Goal: Find contact information: Find contact information

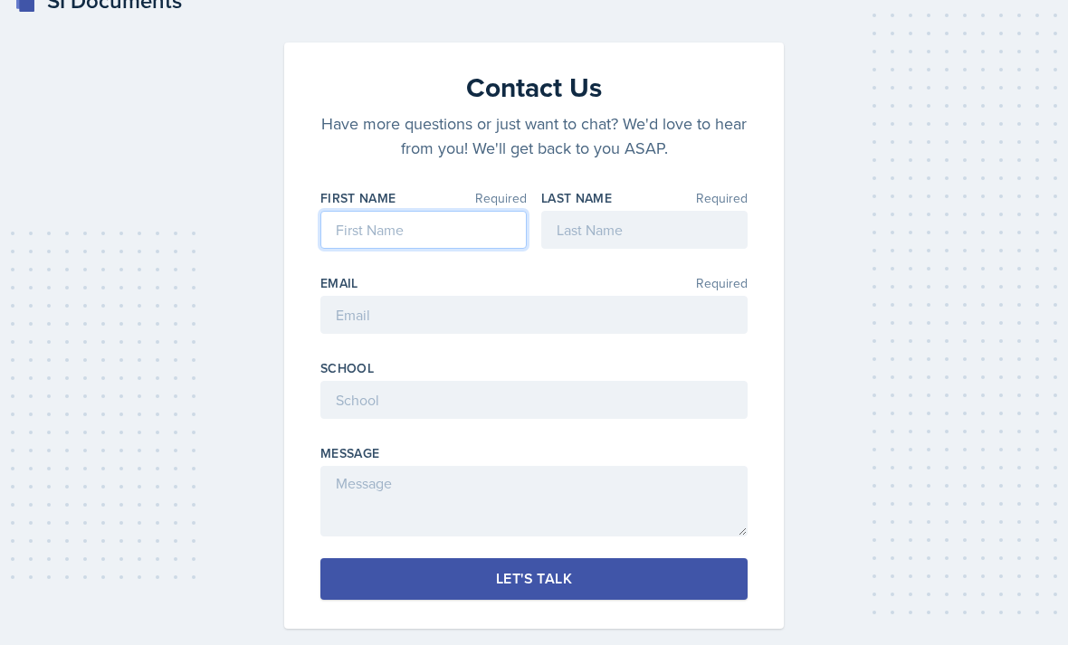
click at [479, 233] on input at bounding box center [423, 230] width 206 height 38
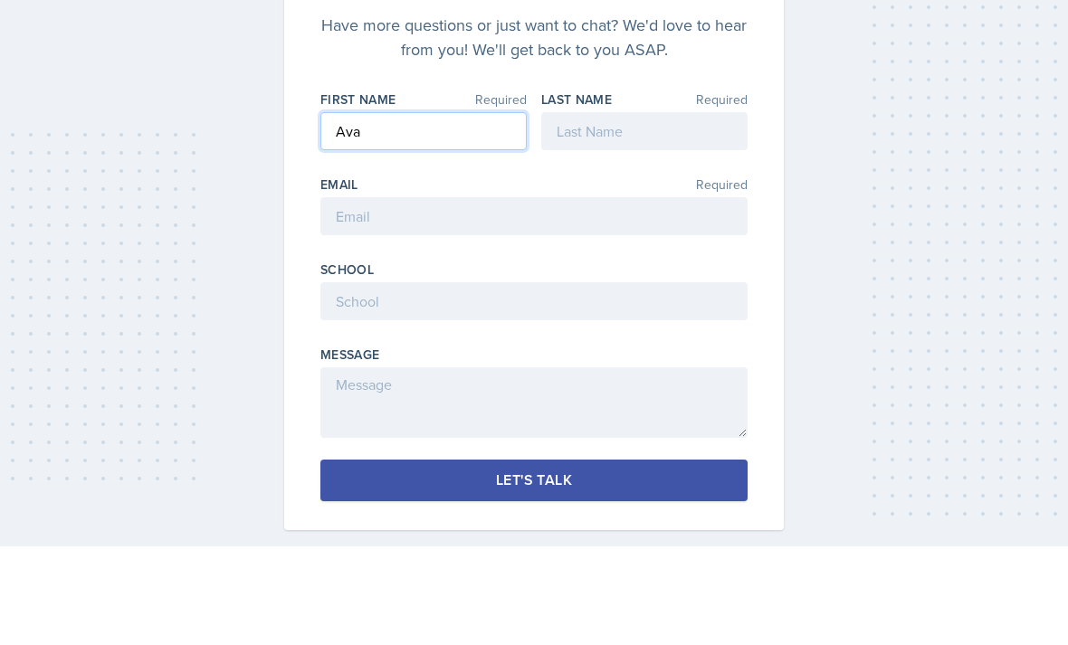
type input "Ava"
click at [528, 212] on input at bounding box center [644, 231] width 206 height 38
type input "[PERSON_NAME]"
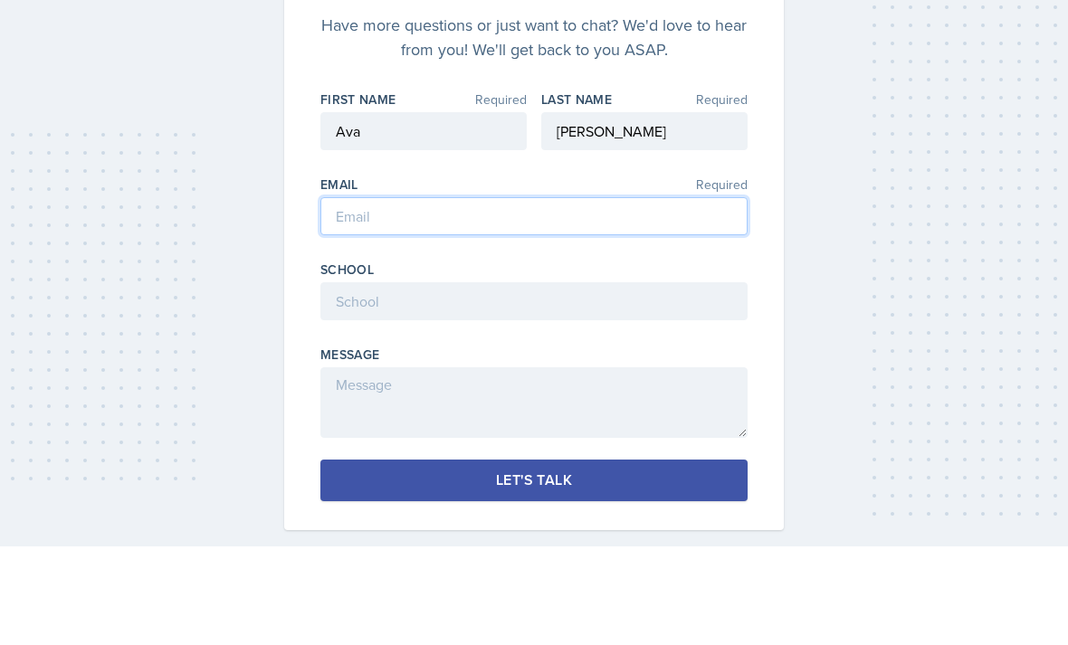
click at [393, 297] on input "email" at bounding box center [533, 316] width 427 height 38
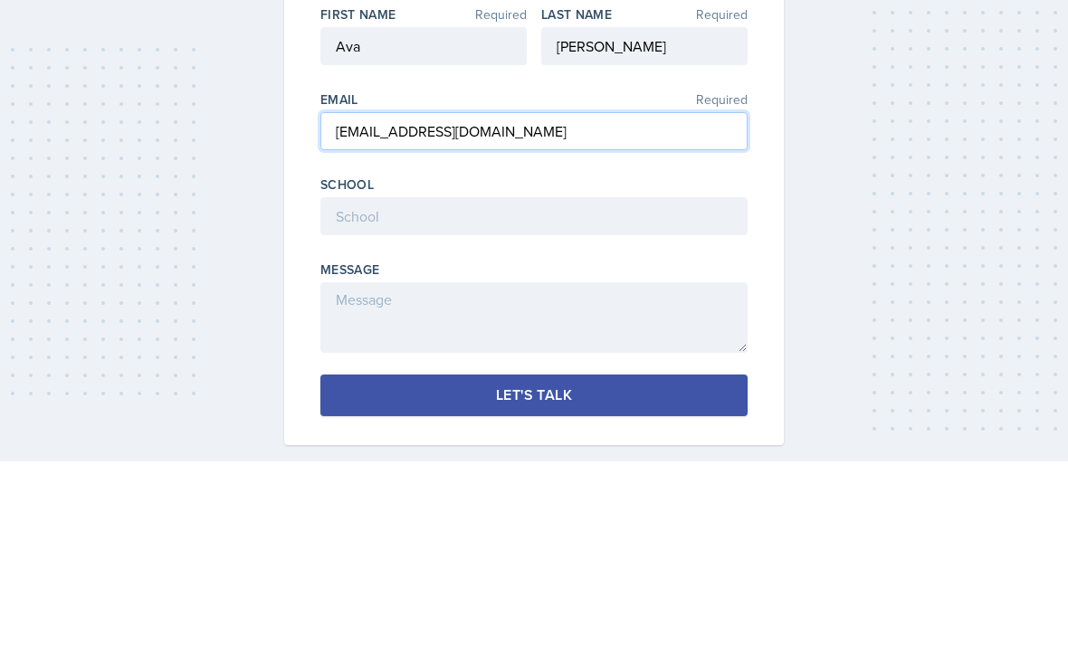
type input "[EMAIL_ADDRESS][DOMAIN_NAME]"
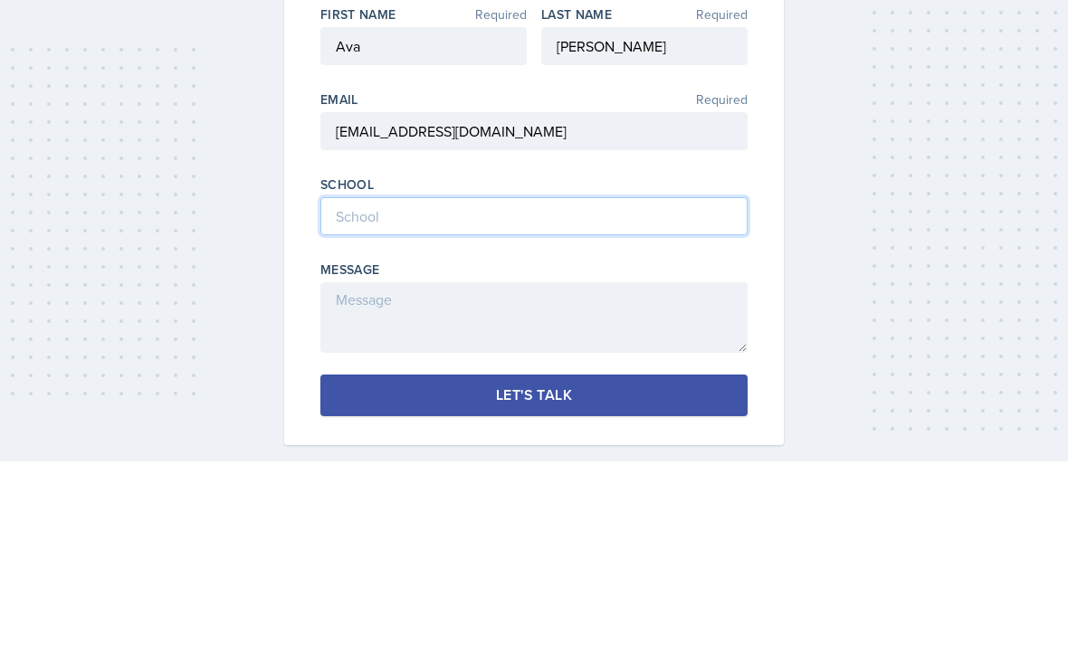
click at [528, 382] on input at bounding box center [533, 401] width 427 height 38
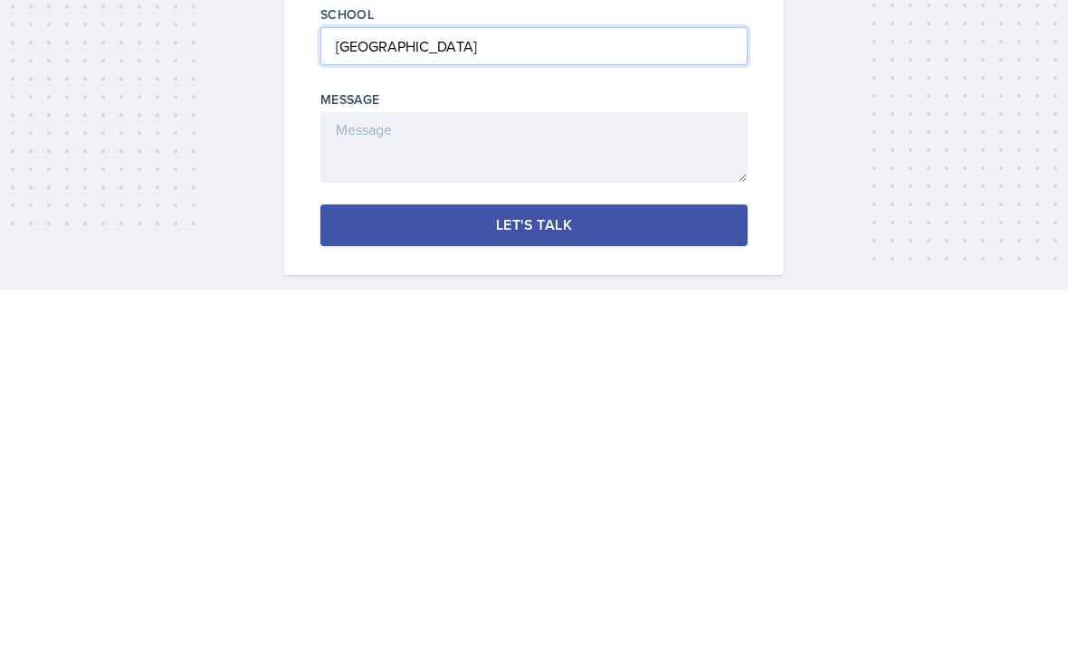
type input "[GEOGRAPHIC_DATA]"
click at [528, 559] on button "Let's Talk" at bounding box center [533, 580] width 427 height 42
